Goal: Information Seeking & Learning: Stay updated

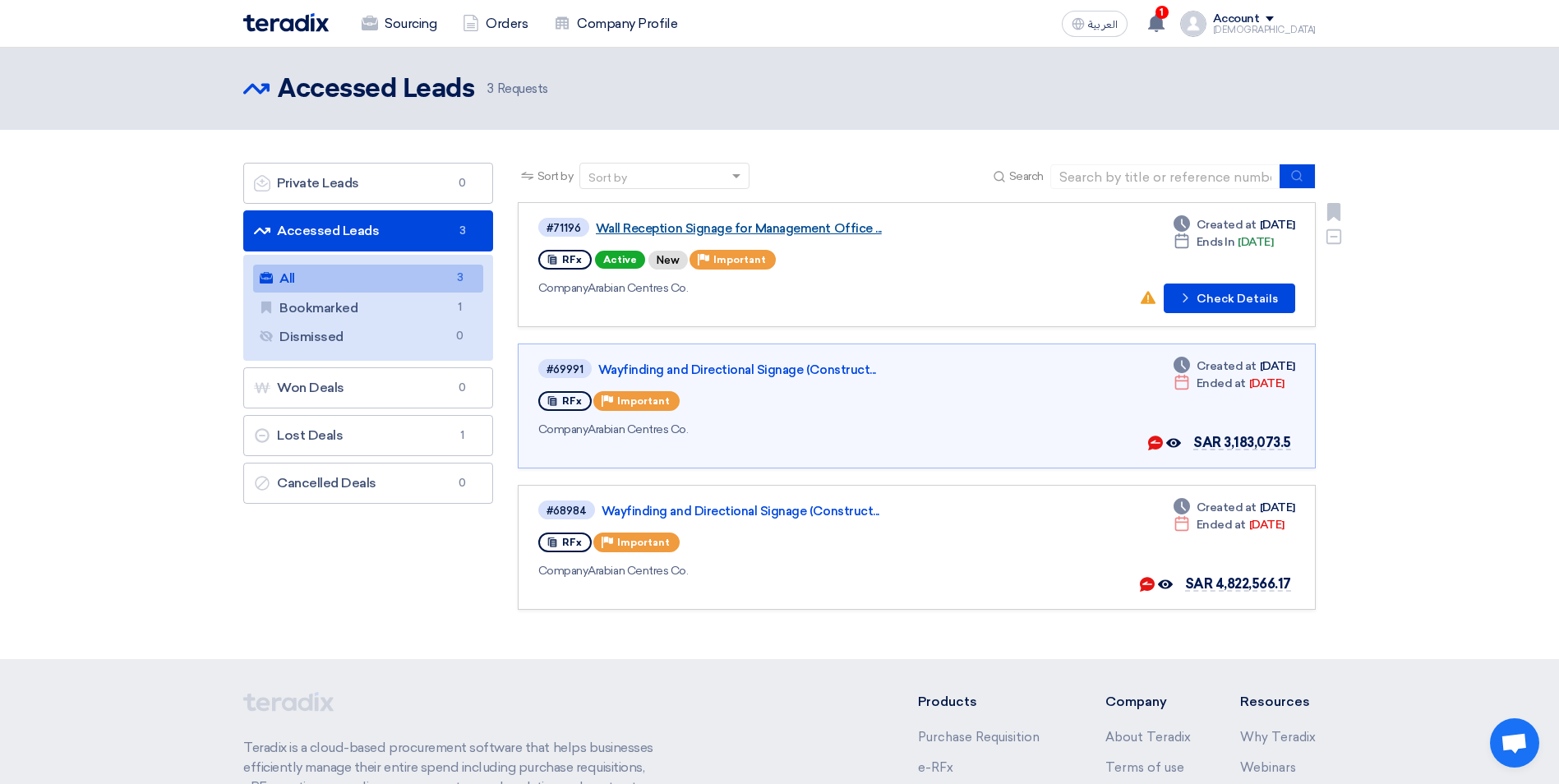
click at [633, 229] on link "Wall Reception Signage for Management Office ..." at bounding box center [801, 227] width 411 height 14
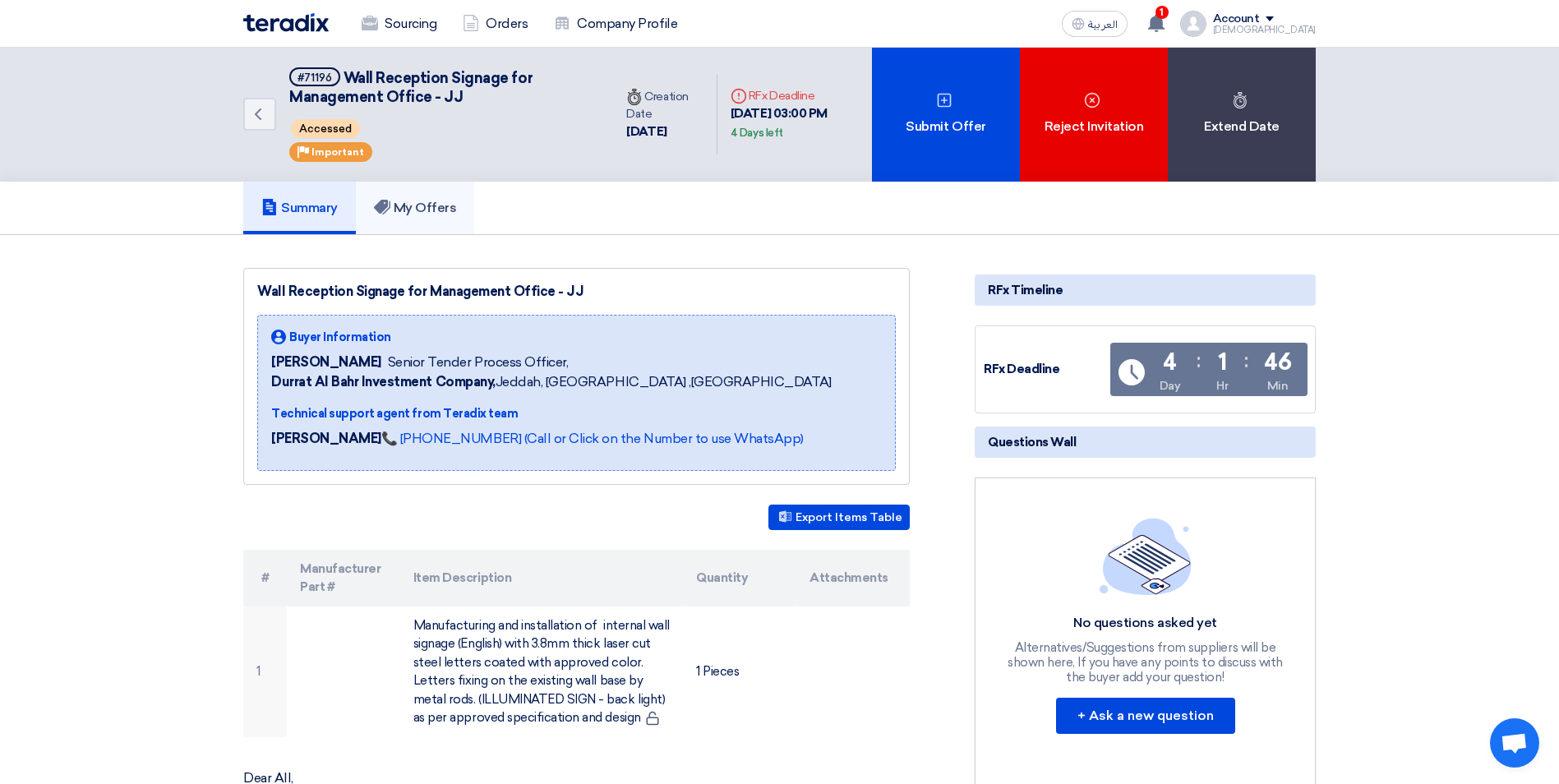
click at [433, 208] on h5 "My Offers" at bounding box center [415, 207] width 83 height 16
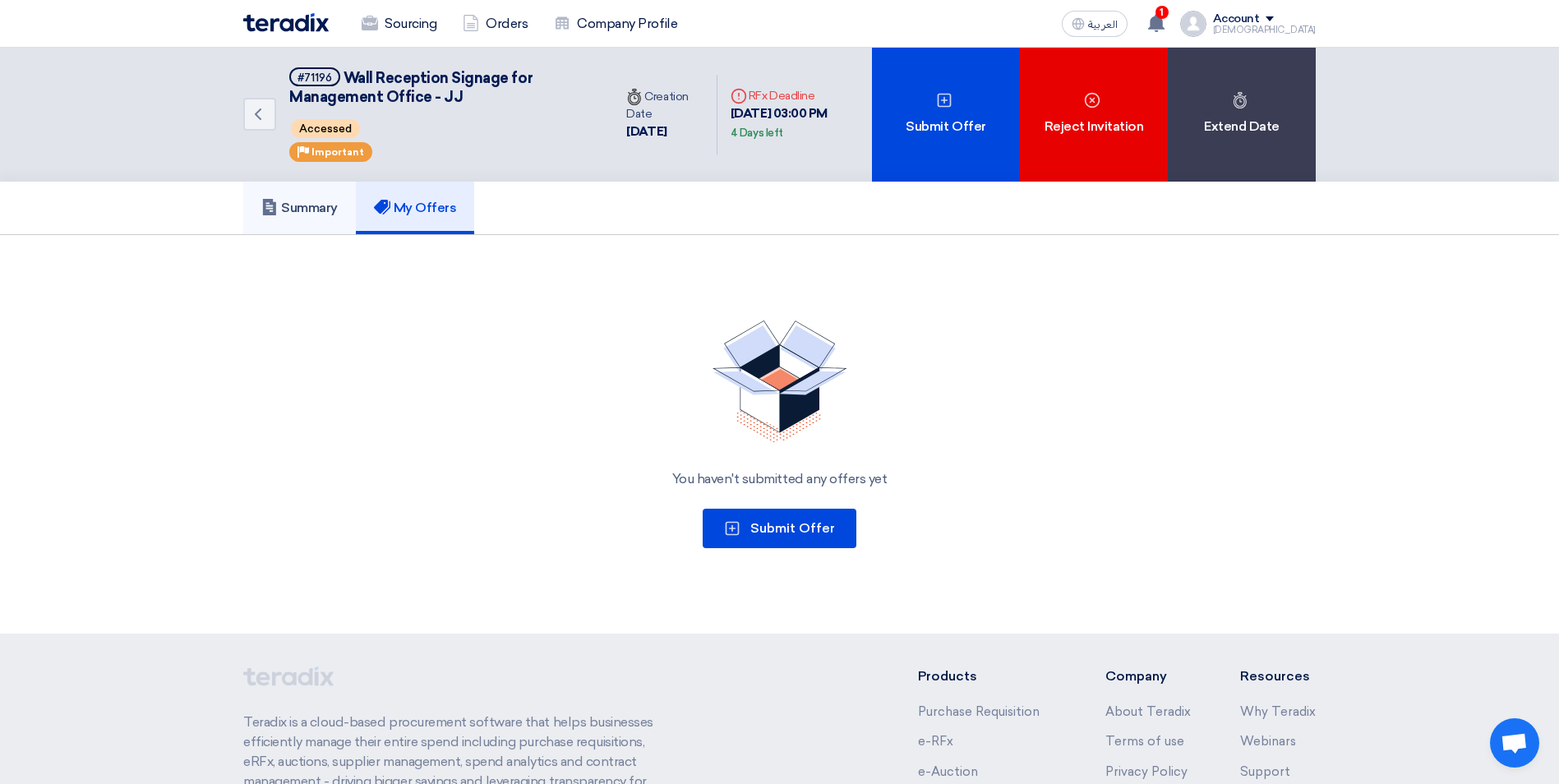
click at [315, 211] on h5 "Summary" at bounding box center [300, 207] width 76 height 16
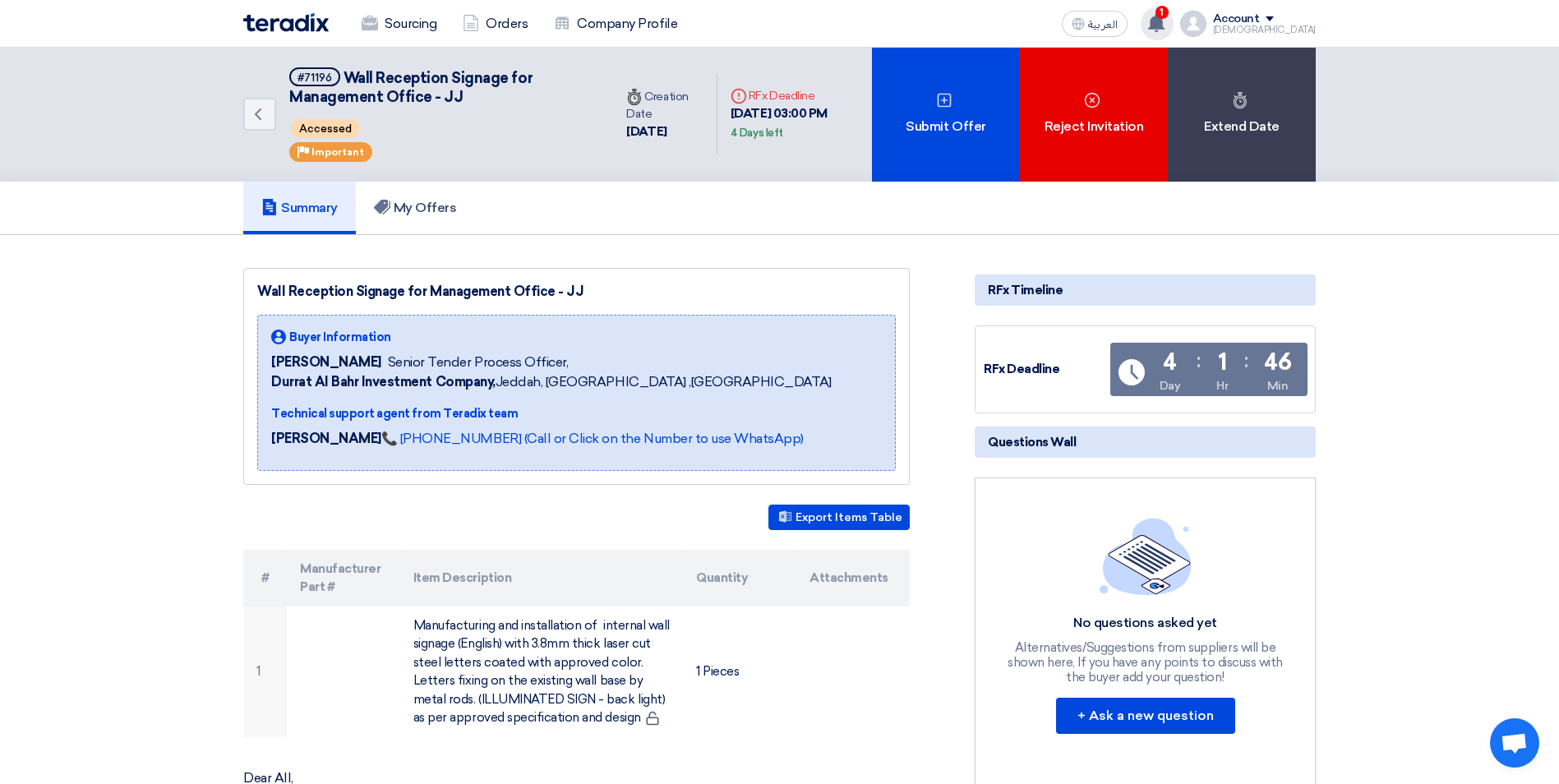
click at [768, 16] on use at bounding box center [1156, 23] width 16 height 18
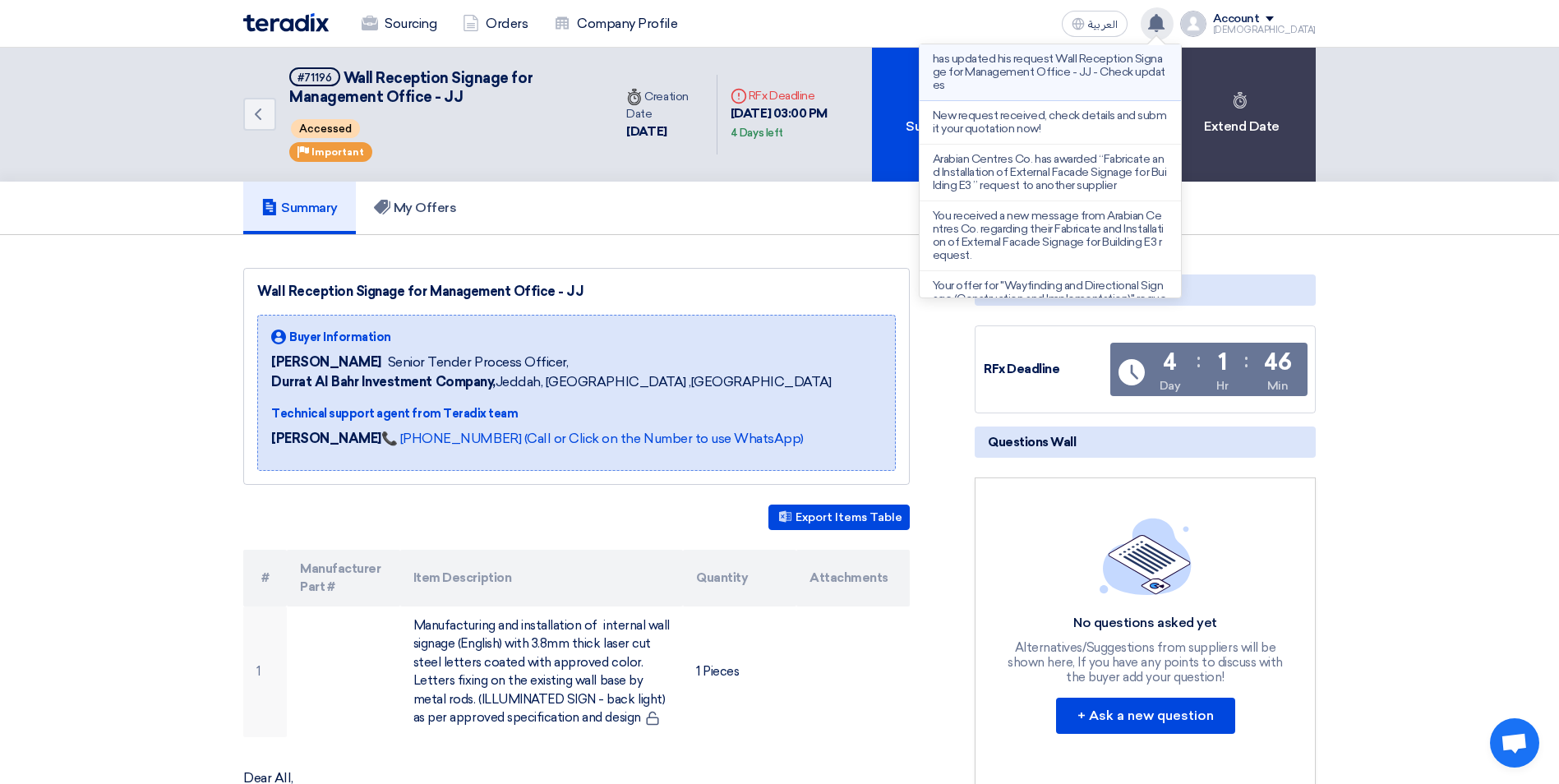
click at [768, 66] on p "has updated his request Wall Reception Signage for Management Office - JJ - Che…" at bounding box center [1050, 72] width 235 height 39
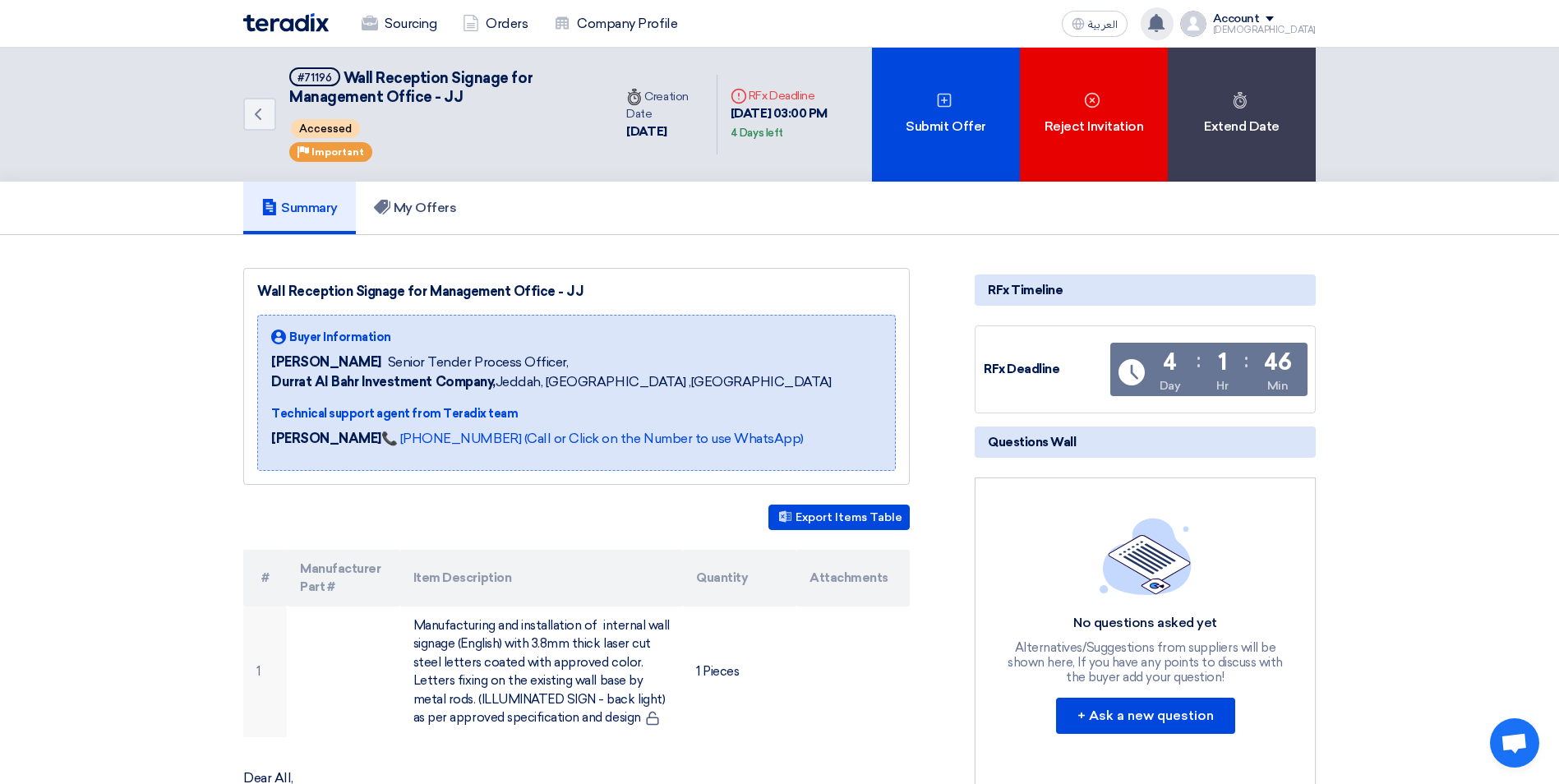
click at [768, 27] on use at bounding box center [1156, 23] width 16 height 18
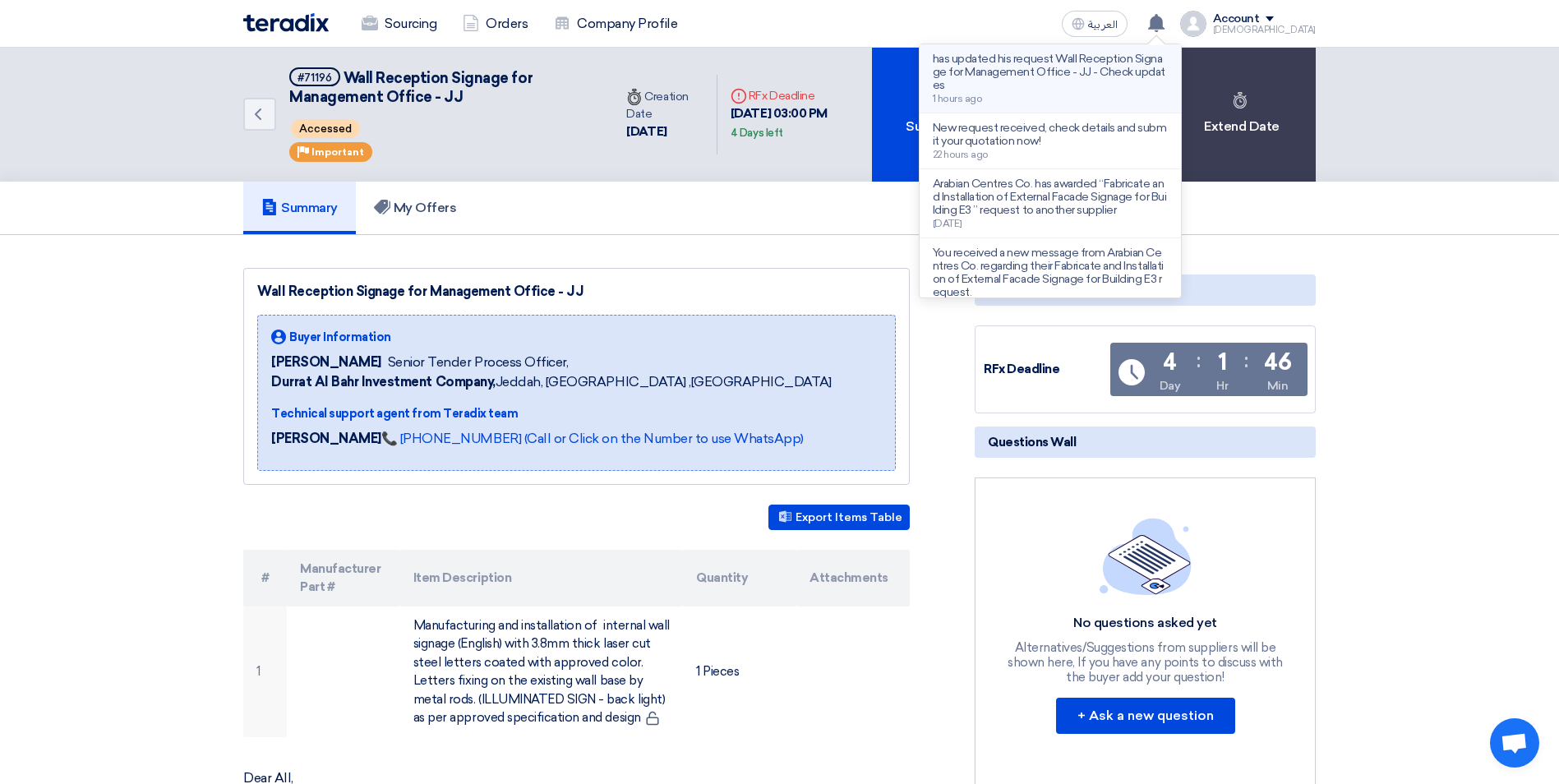
click at [768, 75] on p "has updated his request Wall Reception Signage for Management Office - JJ - Che…" at bounding box center [1050, 72] width 235 height 39
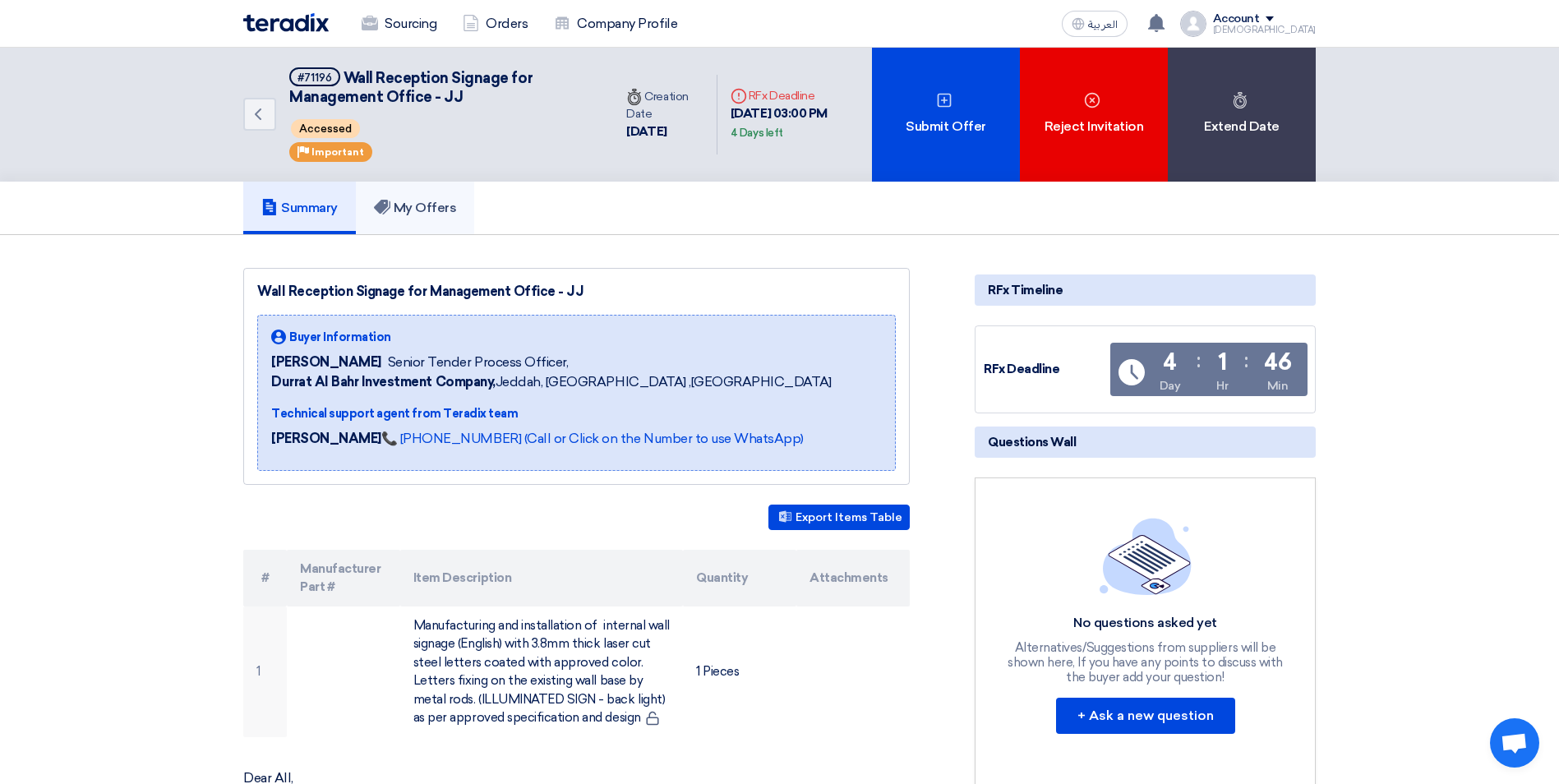
click at [432, 203] on h5 "My Offers" at bounding box center [415, 207] width 83 height 16
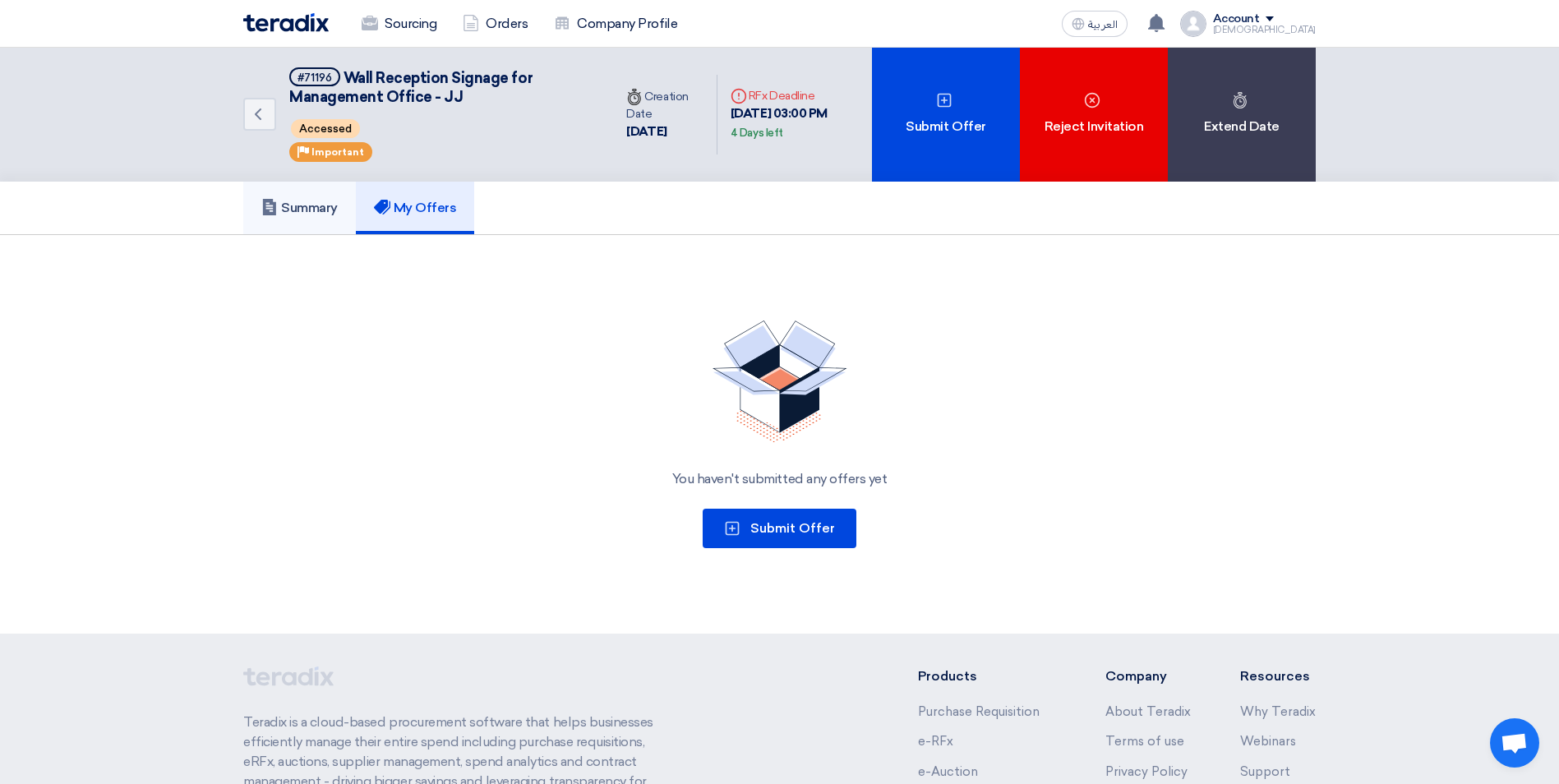
click at [300, 210] on h5 "Summary" at bounding box center [300, 207] width 76 height 16
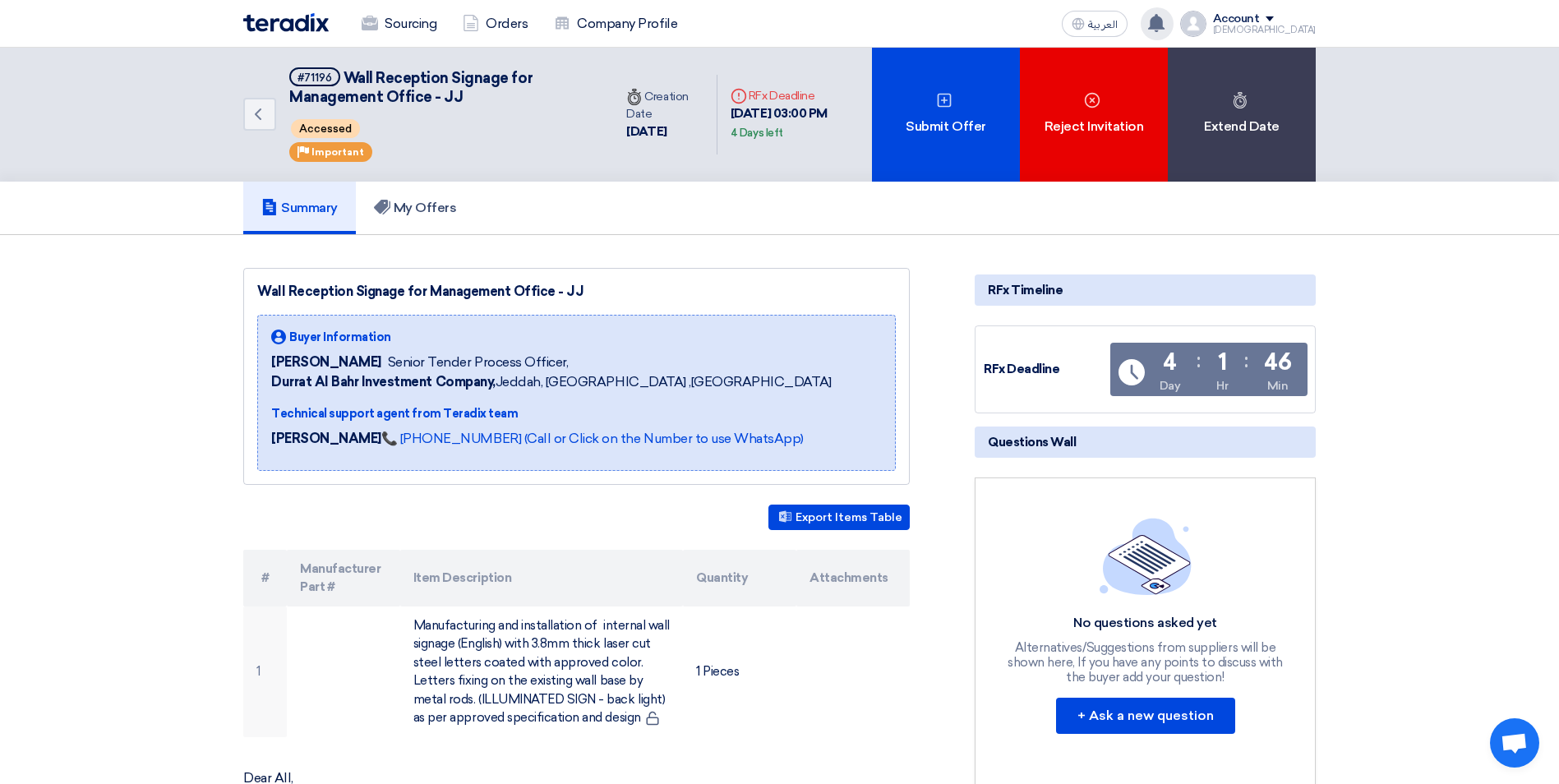
click at [768, 24] on use at bounding box center [1156, 23] width 16 height 18
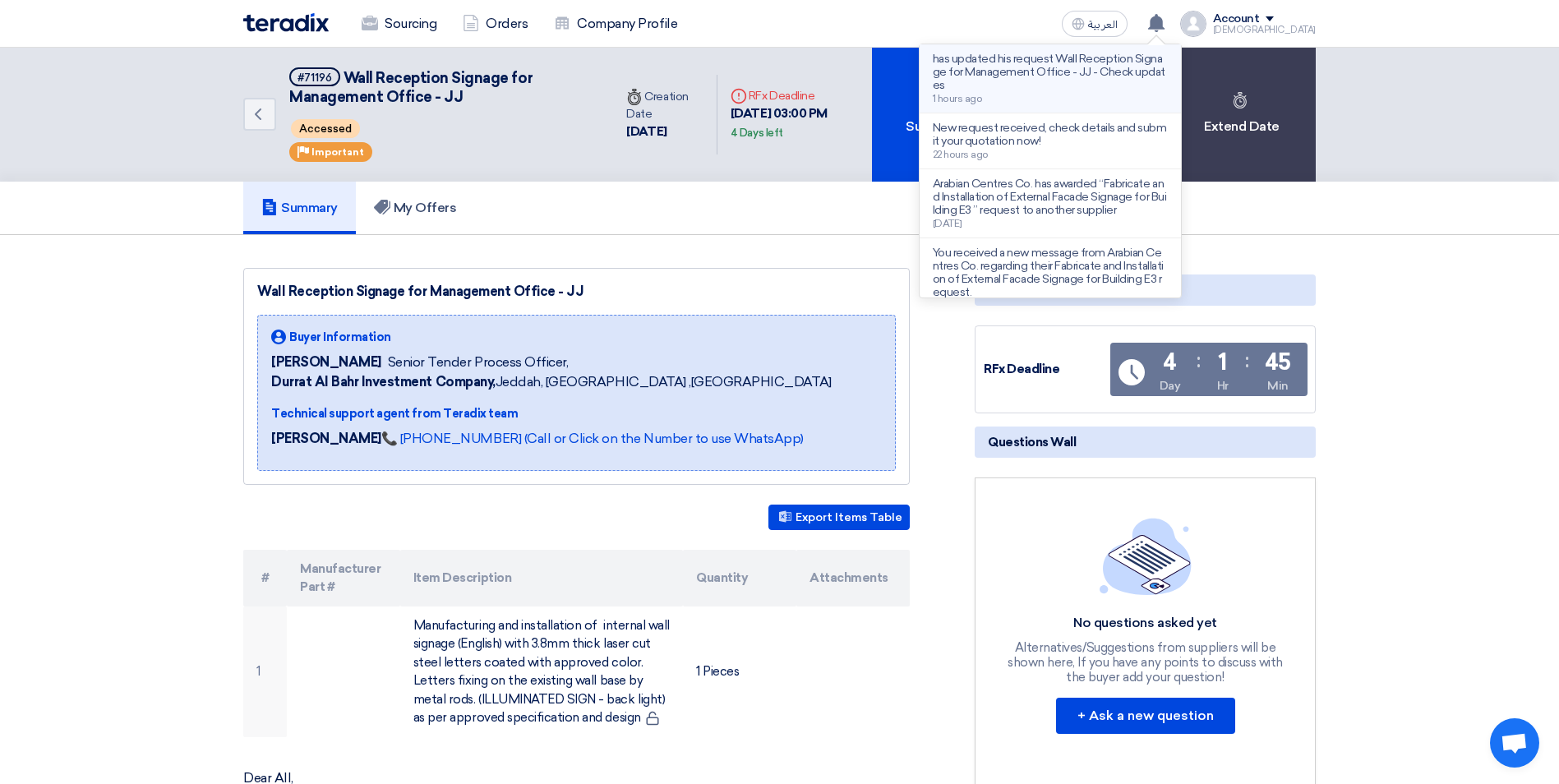
click at [768, 68] on p "has updated his request Wall Reception Signage for Management Office - JJ - Che…" at bounding box center [1050, 72] width 235 height 39
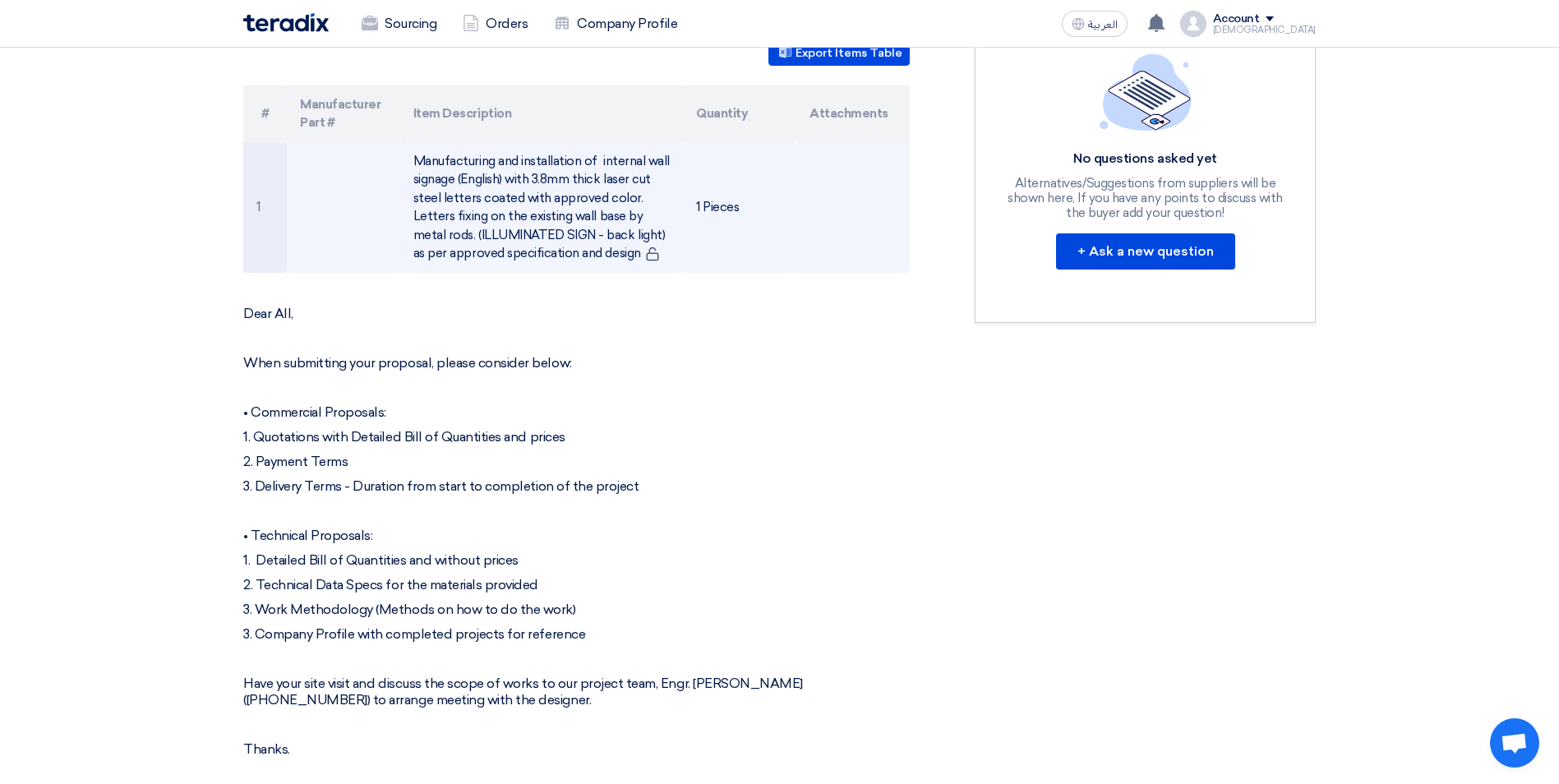
scroll to position [767, 0]
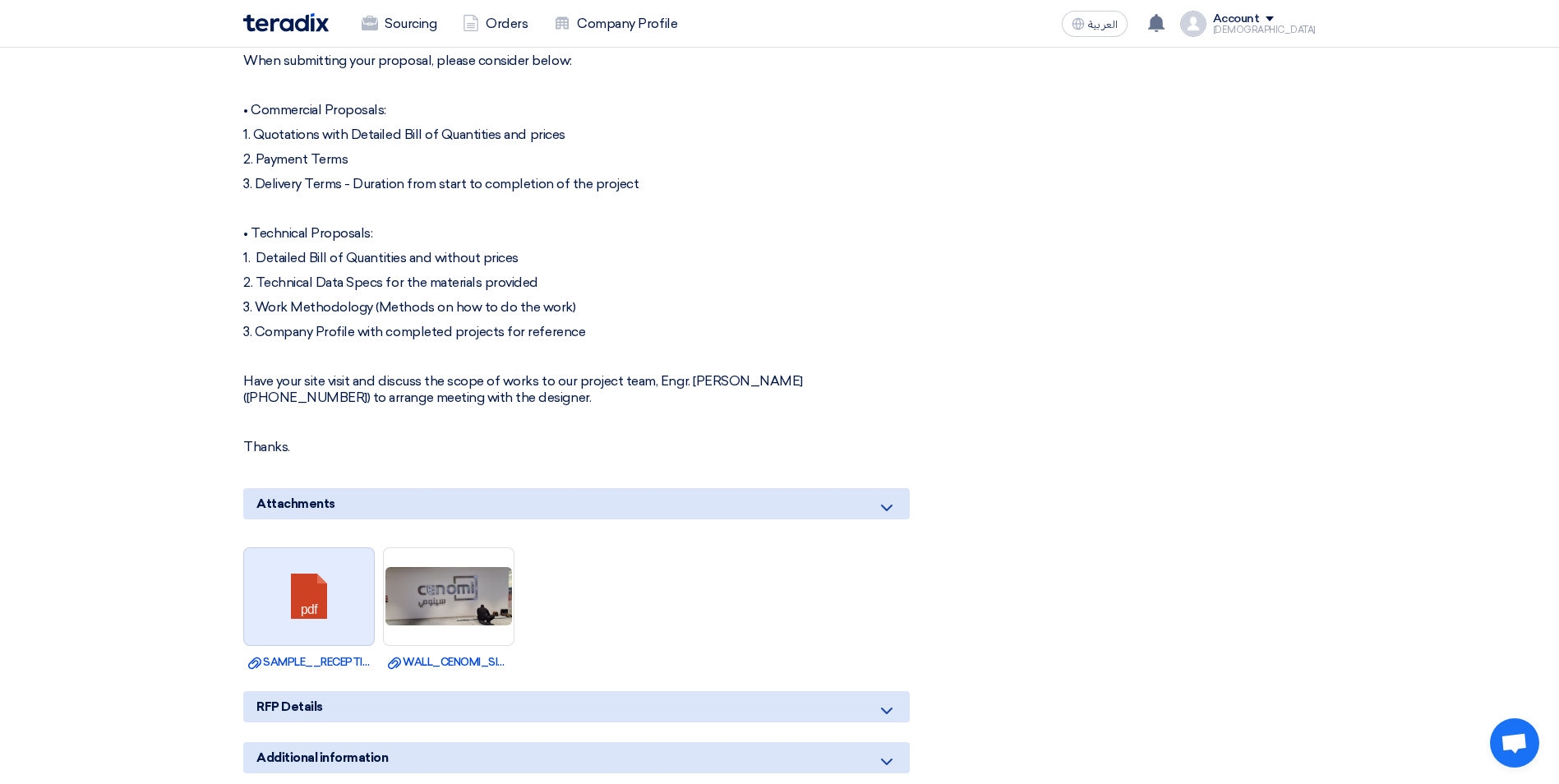
click at [336, 562] on link at bounding box center [310, 597] width 132 height 98
click at [457, 602] on img at bounding box center [449, 596] width 130 height 62
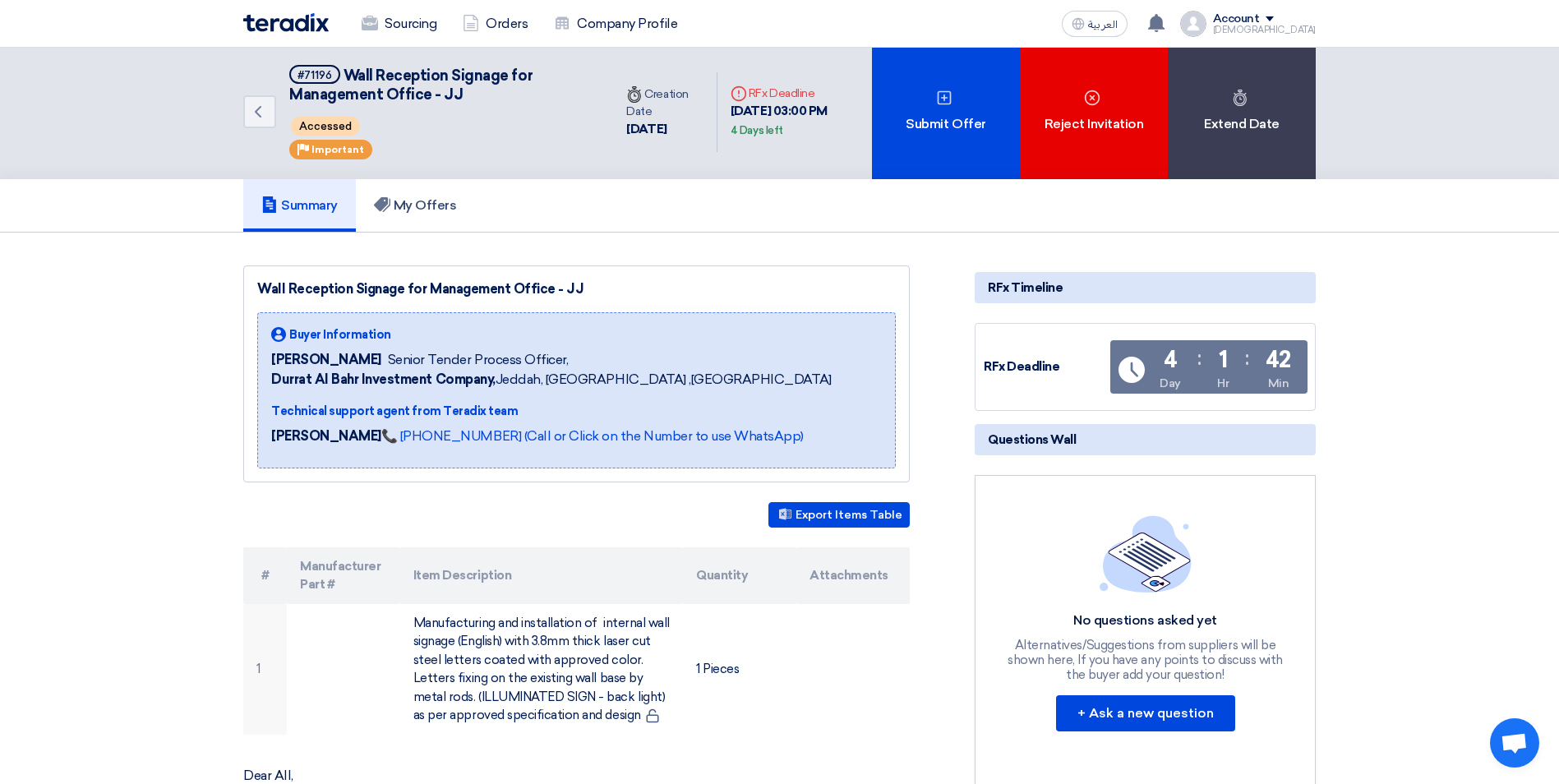
scroll to position [0, 0]
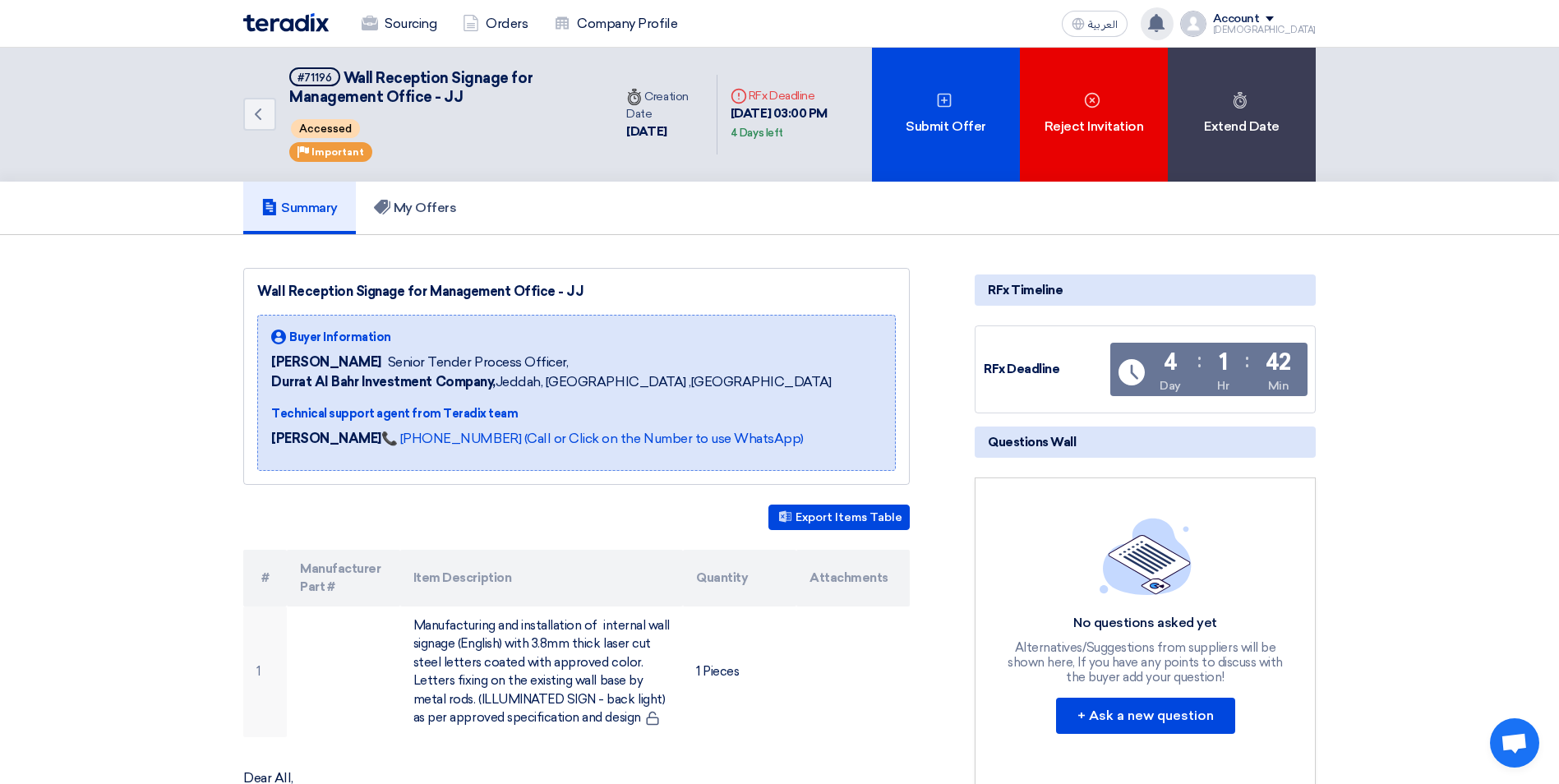
click at [768, 21] on use at bounding box center [1156, 23] width 16 height 18
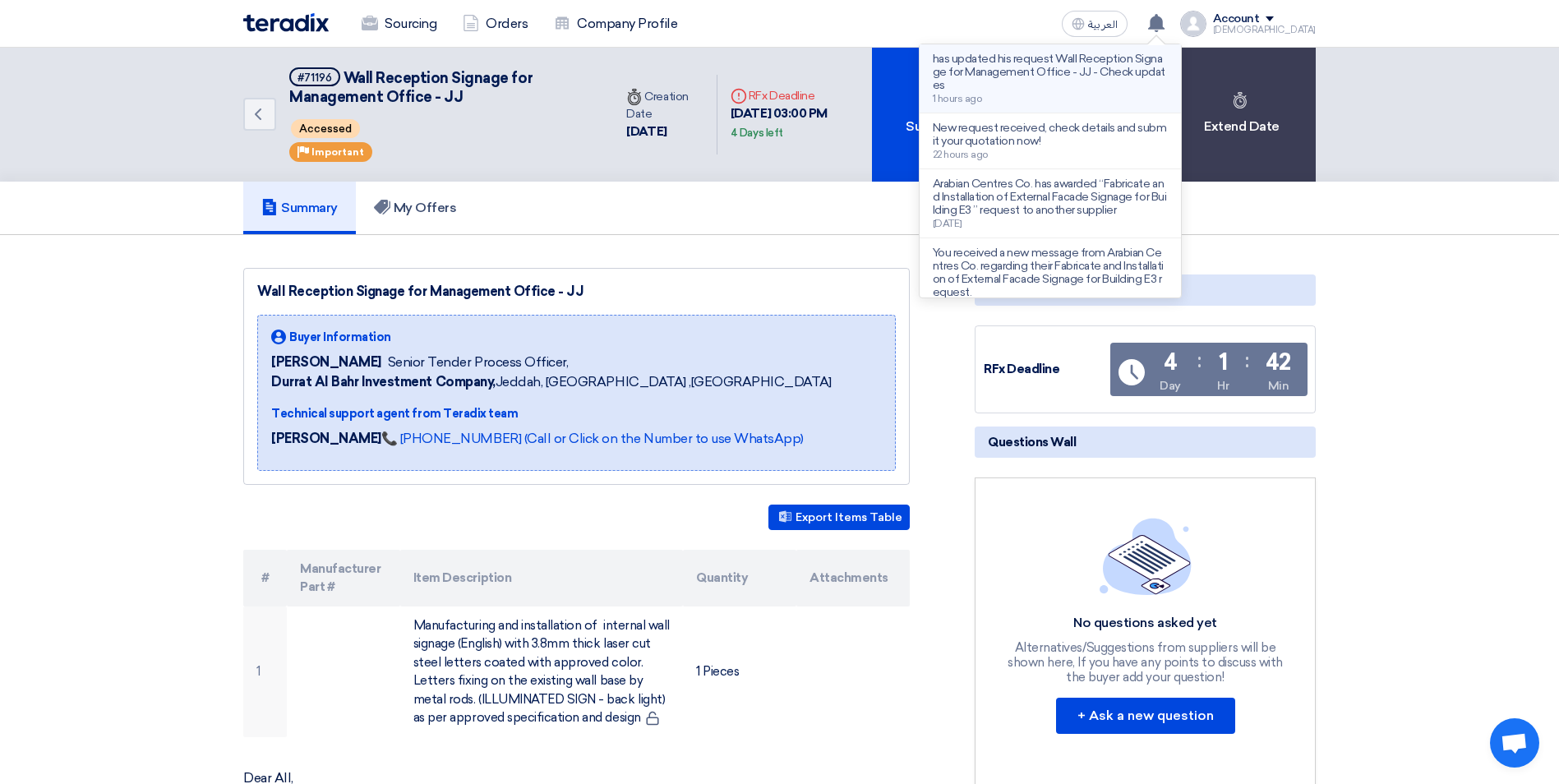
click at [768, 51] on li "has updated his request Wall Reception Signage for Management Office - JJ - Che…" at bounding box center [1051, 78] width 262 height 69
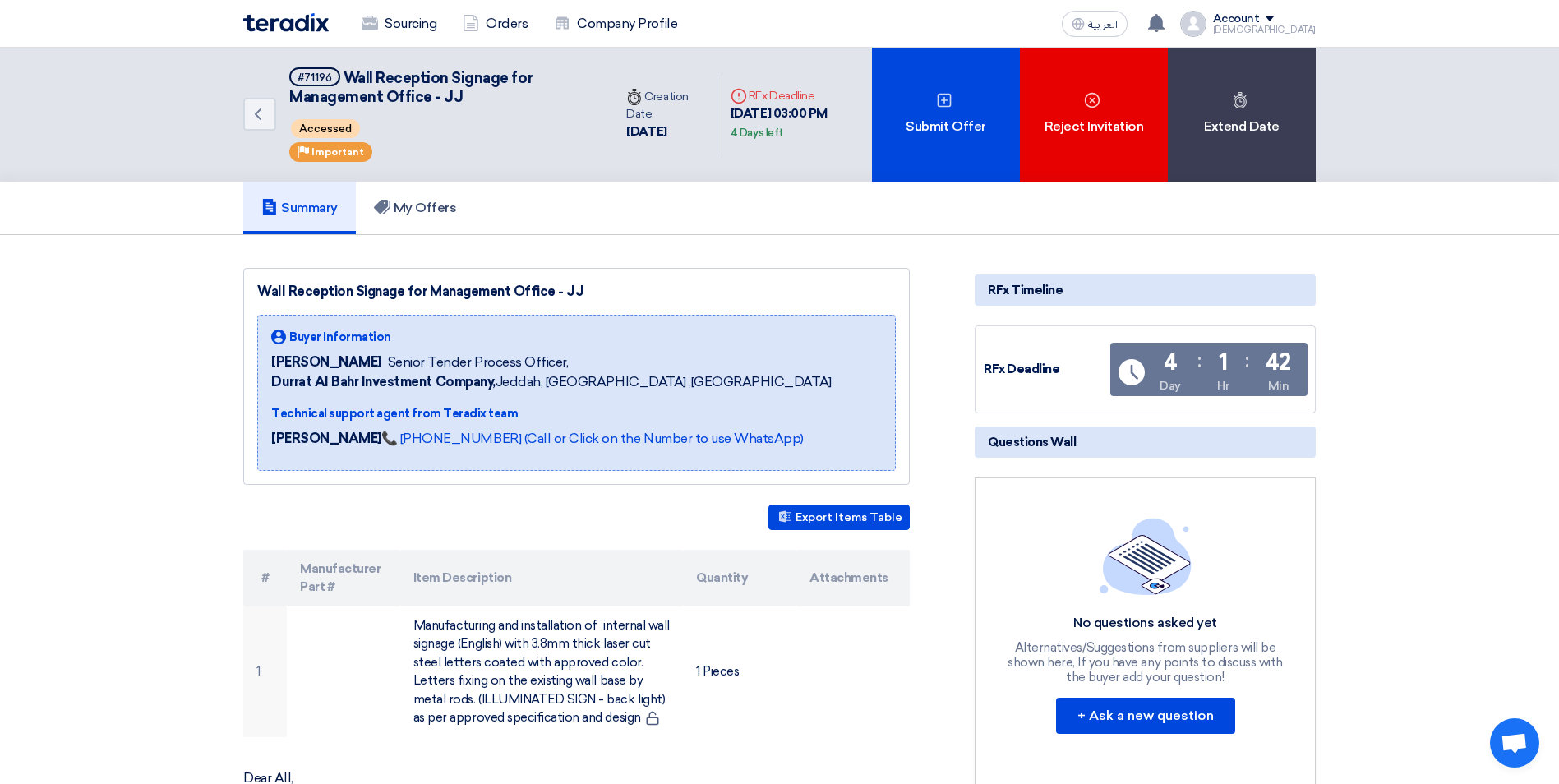
click at [768, 21] on use at bounding box center [1156, 23] width 16 height 18
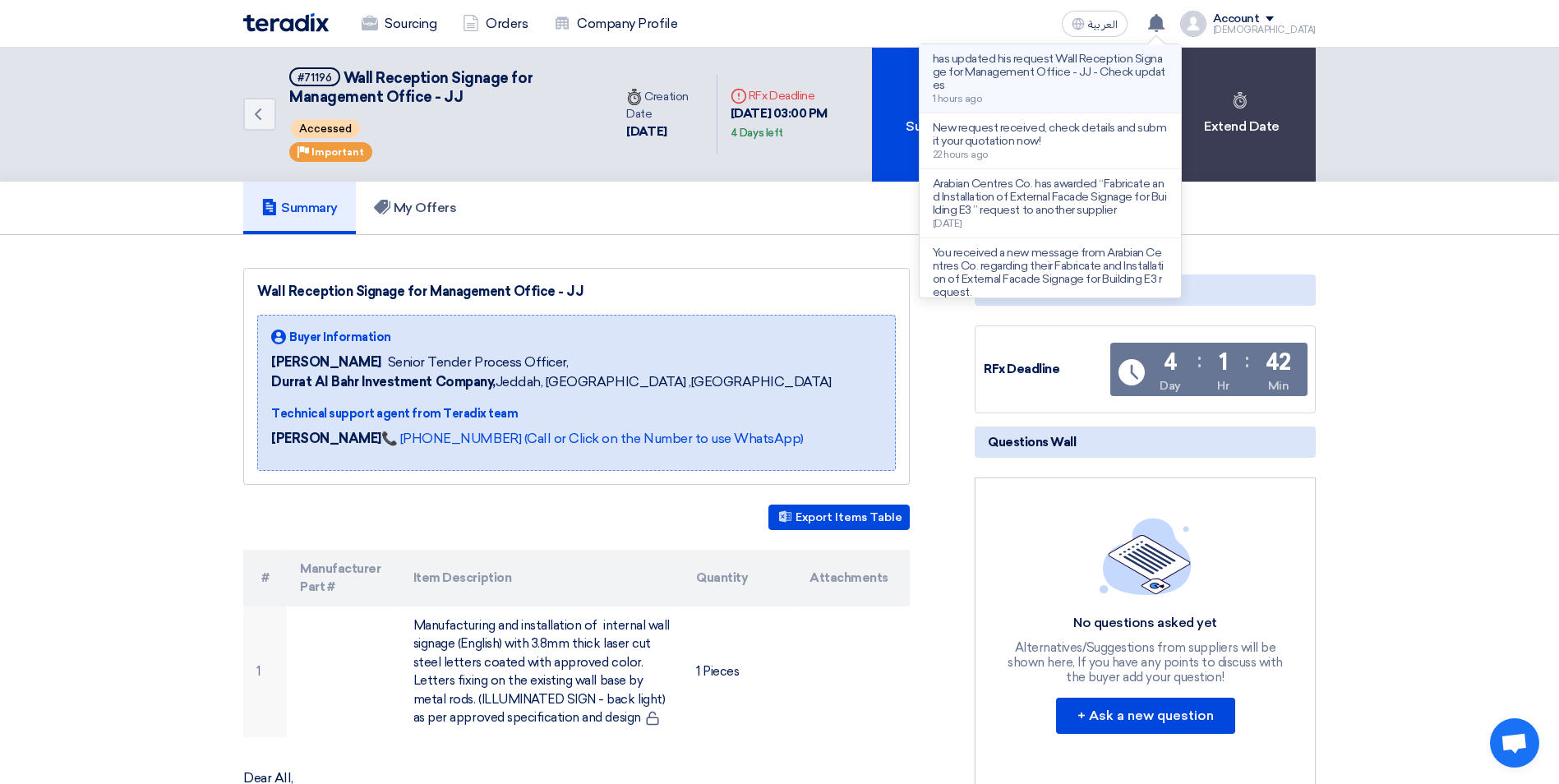
click at [768, 60] on p "has updated his request Wall Reception Signage for Management Office - JJ - Che…" at bounding box center [1050, 72] width 235 height 39
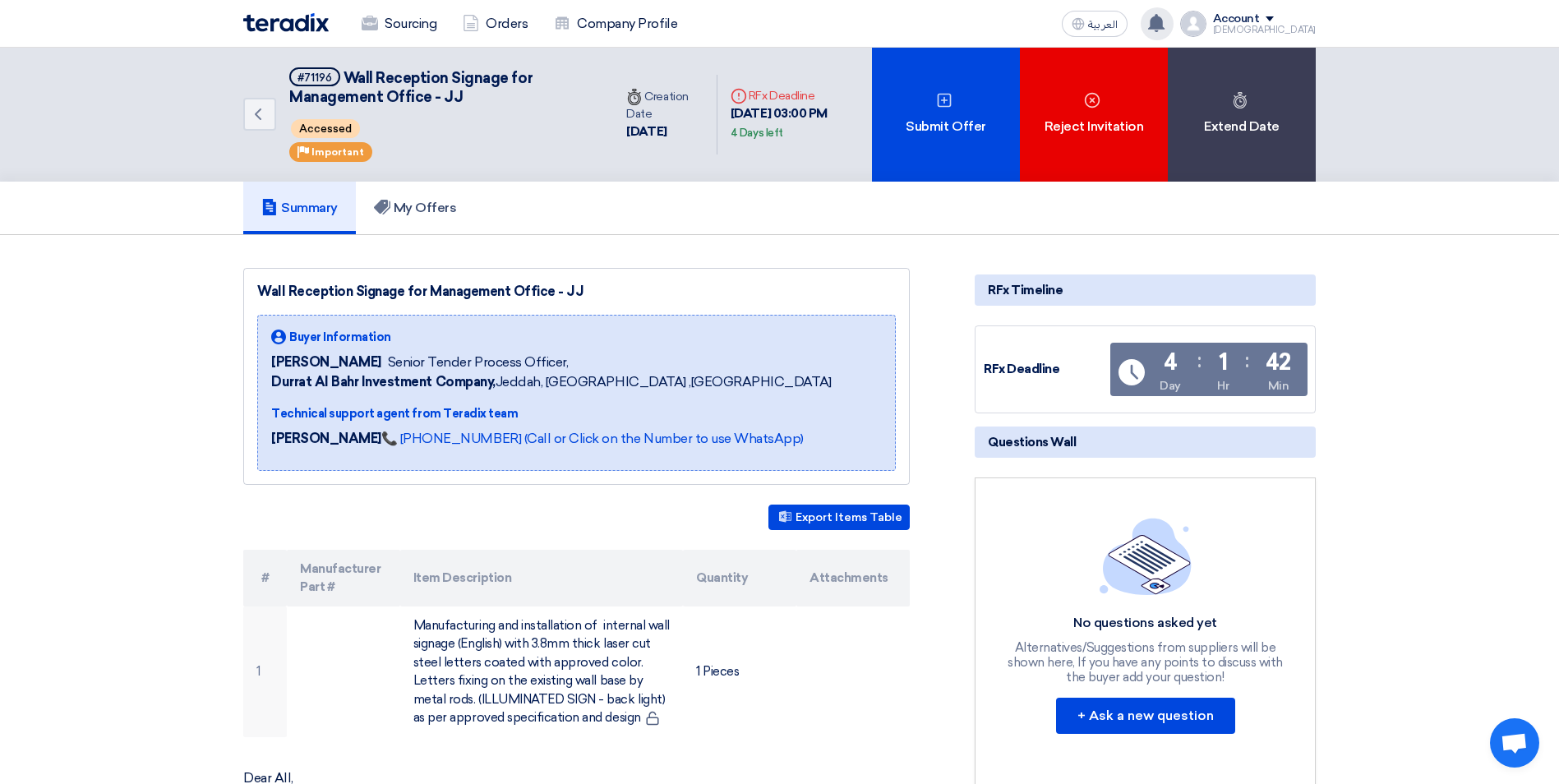
click at [768, 21] on icon at bounding box center [1156, 23] width 18 height 18
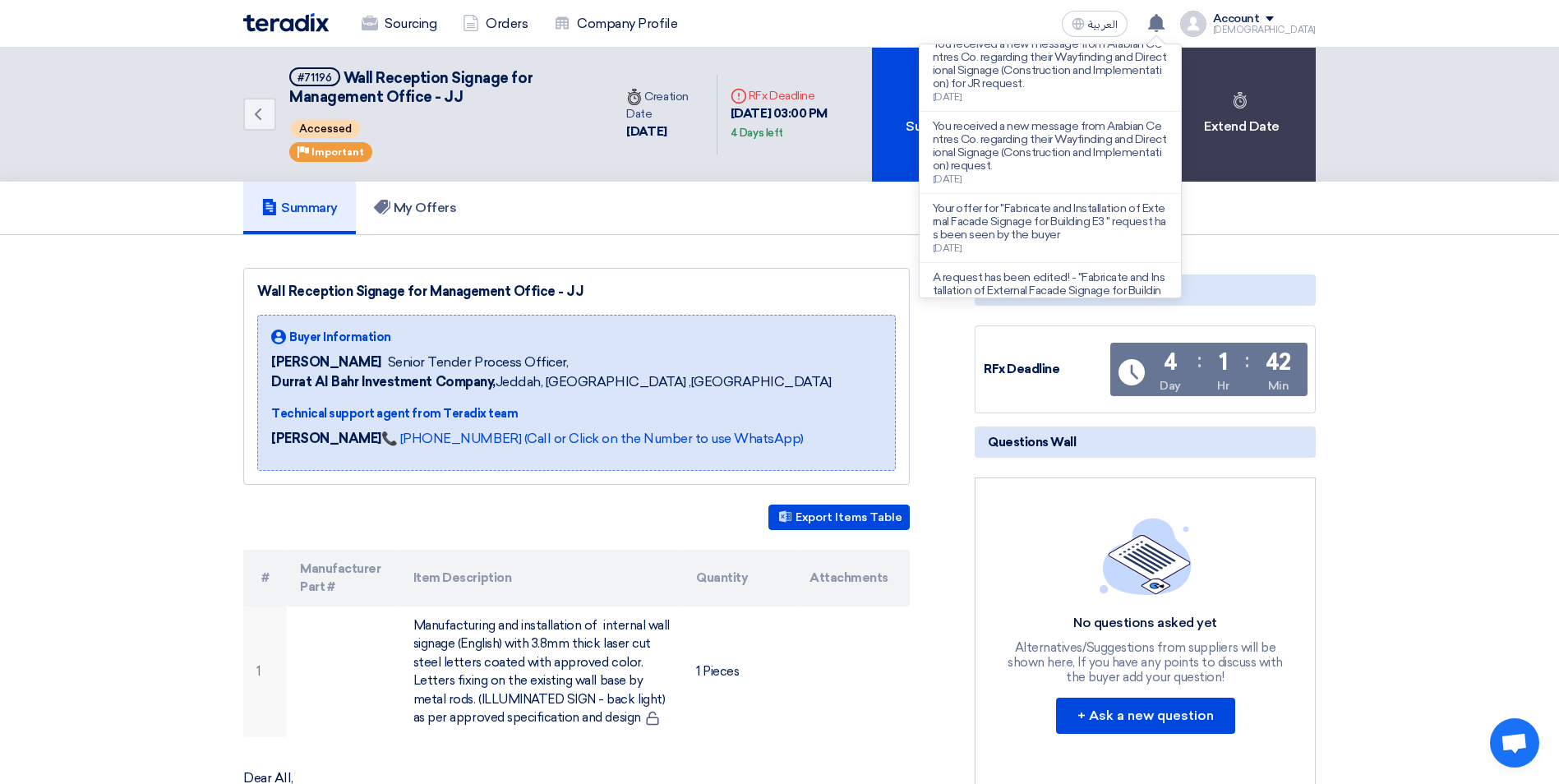
scroll to position [511, 0]
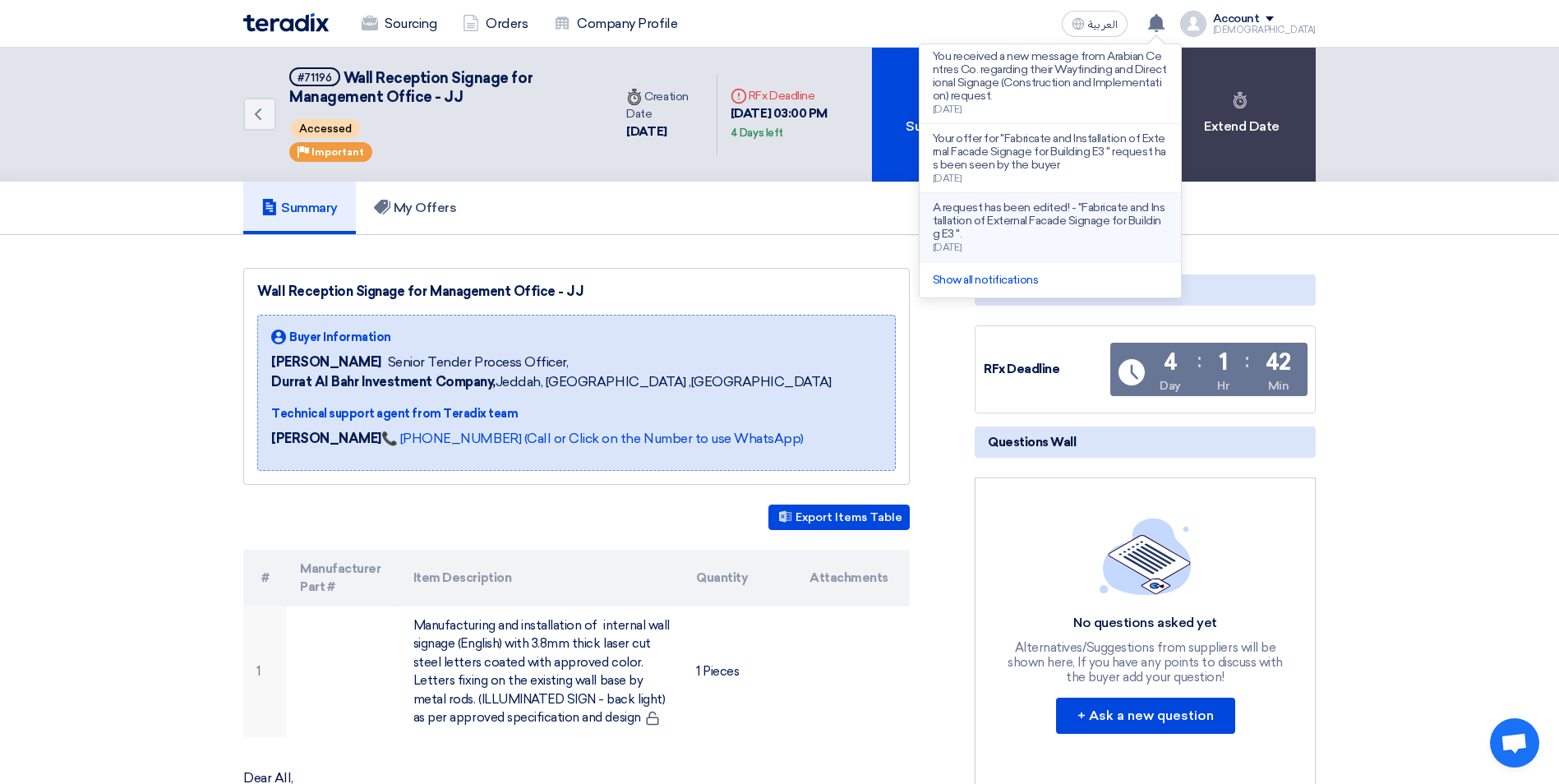
click at [768, 222] on p "A request has been edited! - "Fabricate and Installation of External Facade Sig…" at bounding box center [1050, 221] width 235 height 39
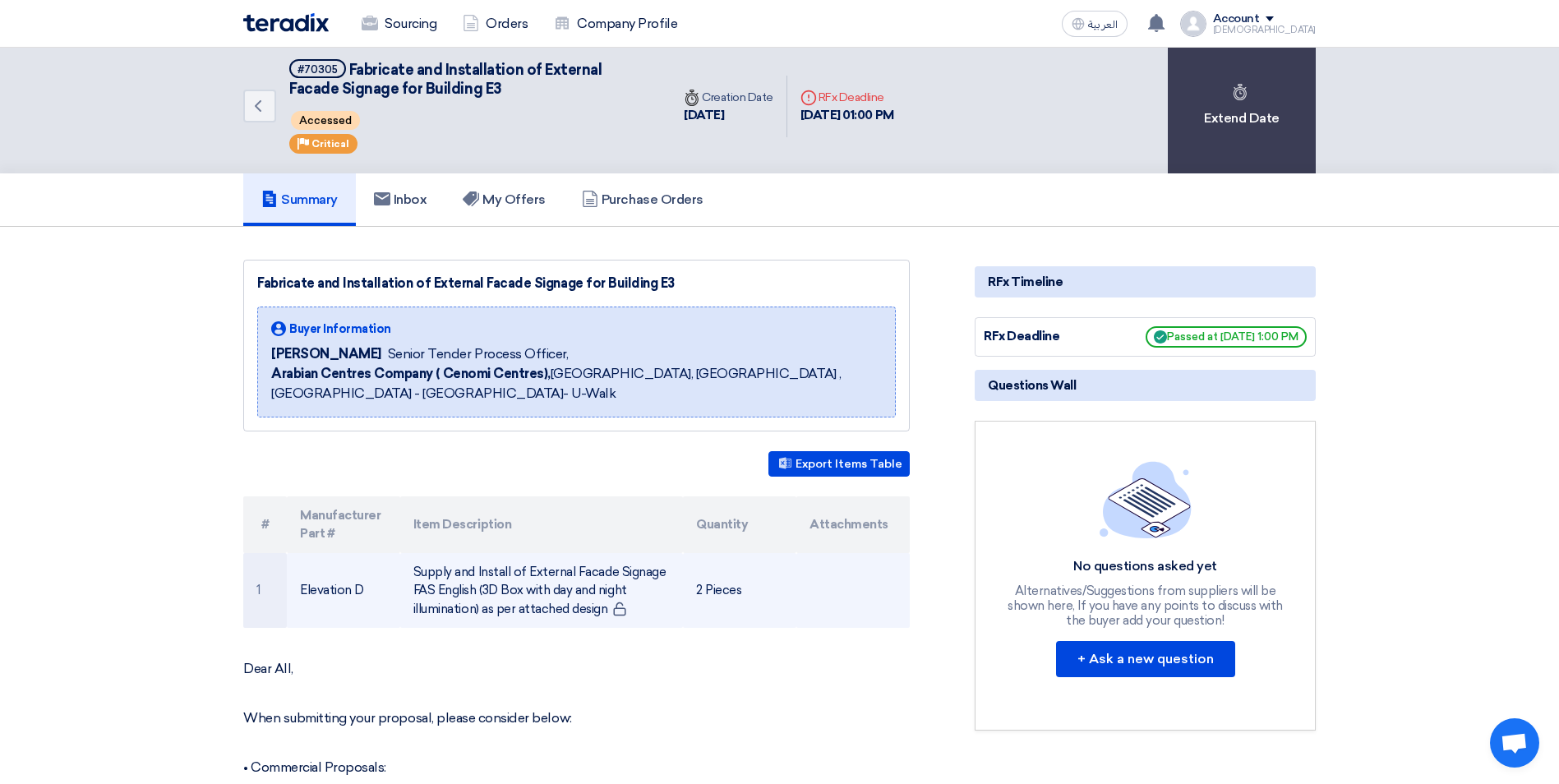
scroll to position [0, 0]
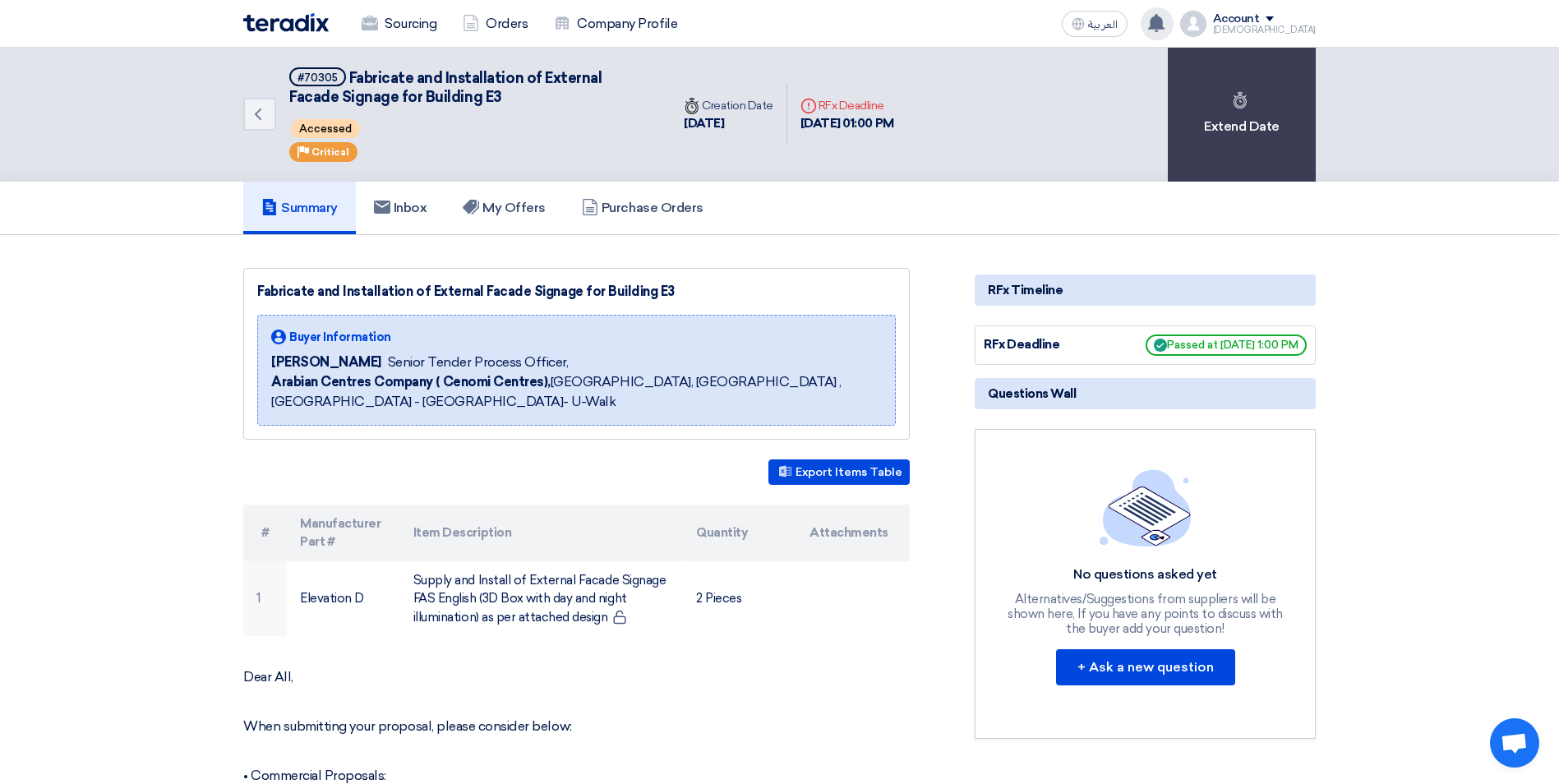
click at [768, 29] on use at bounding box center [1156, 23] width 16 height 18
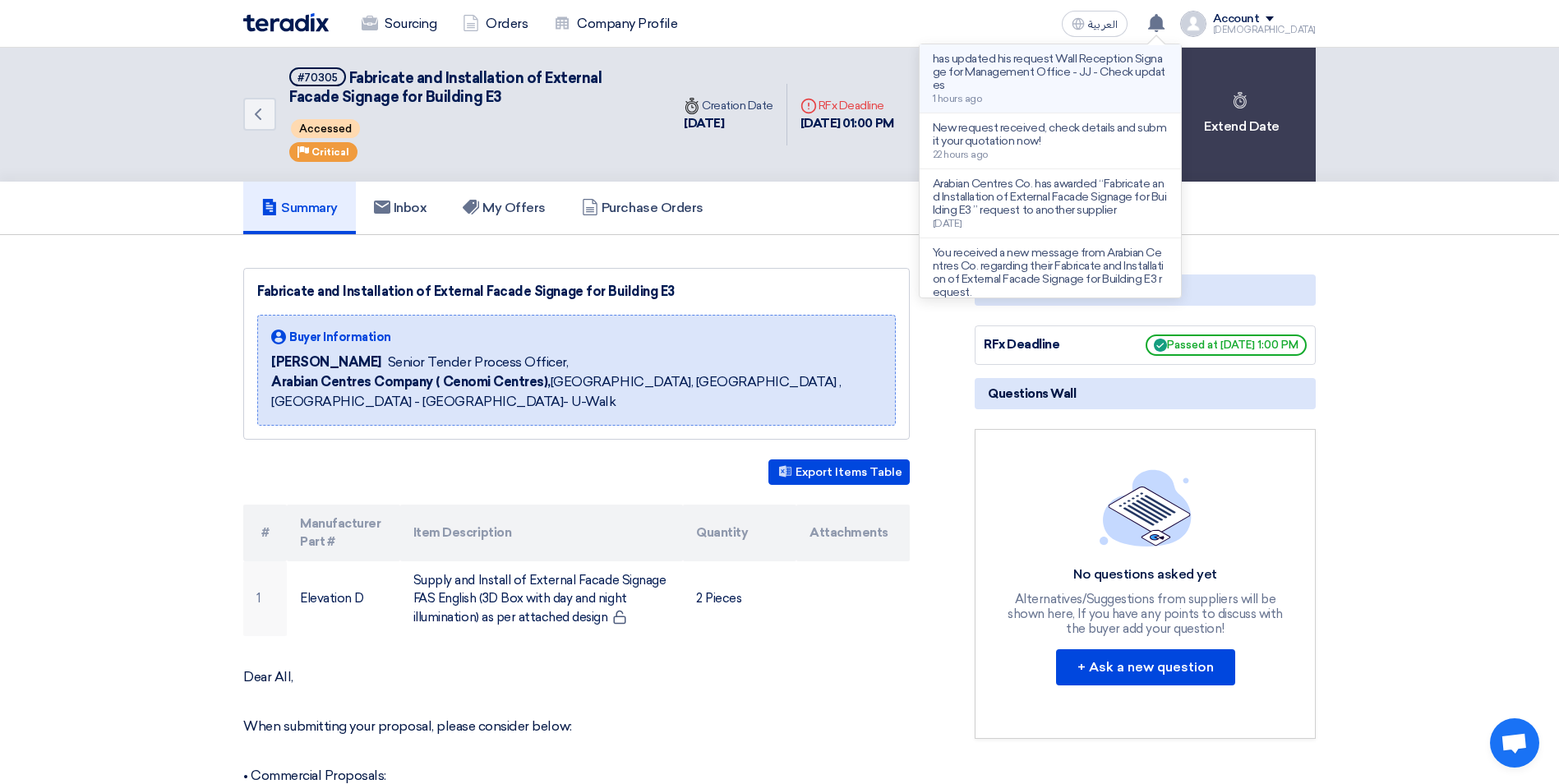
click at [768, 85] on p "has updated his request Wall Reception Signage for Management Office - JJ - Che…" at bounding box center [1050, 72] width 235 height 39
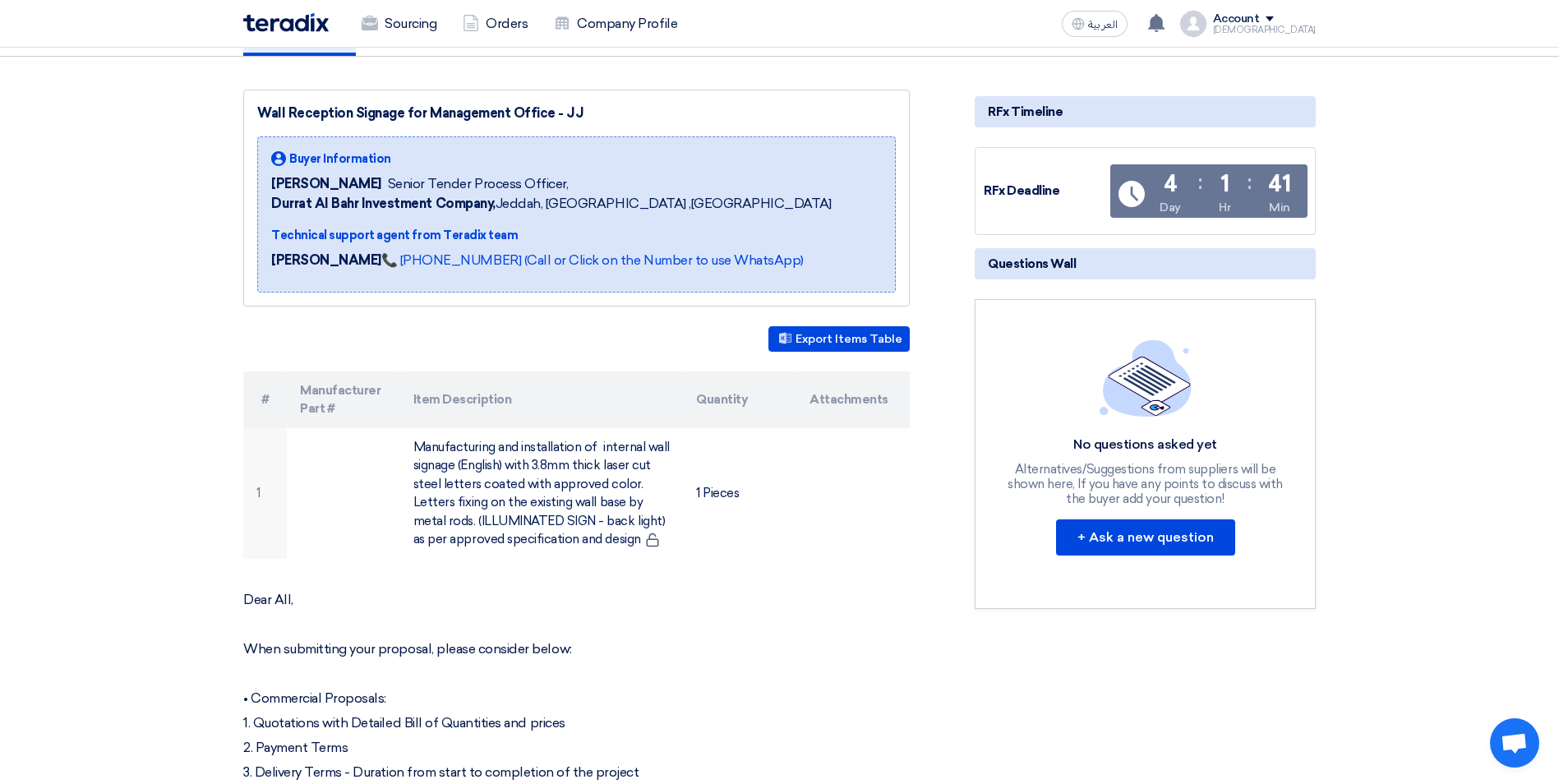
scroll to position [220, 0]
